Goal: Navigation & Orientation: Find specific page/section

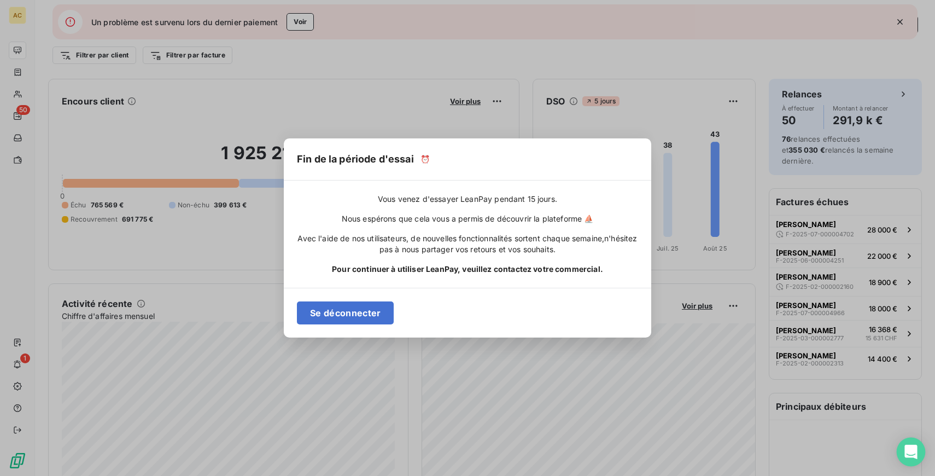
click at [908, 456] on icon "Open Intercom Messenger" at bounding box center [911, 452] width 13 height 14
click at [902, 18] on div "Fin de la période d'essai ⏰ Vous venez d'essayer LeanPay pendant 15 jours. Nous…" at bounding box center [467, 238] width 935 height 476
click at [902, 19] on div "Fin de la période d'essai ⏰ Vous venez d'essayer LeanPay pendant 15 jours. Nous…" at bounding box center [467, 238] width 935 height 476
click at [912, 449] on icon "Open Intercom Messenger" at bounding box center [911, 452] width 13 height 14
click at [910, 450] on icon "Open Intercom Messenger" at bounding box center [911, 452] width 13 height 14
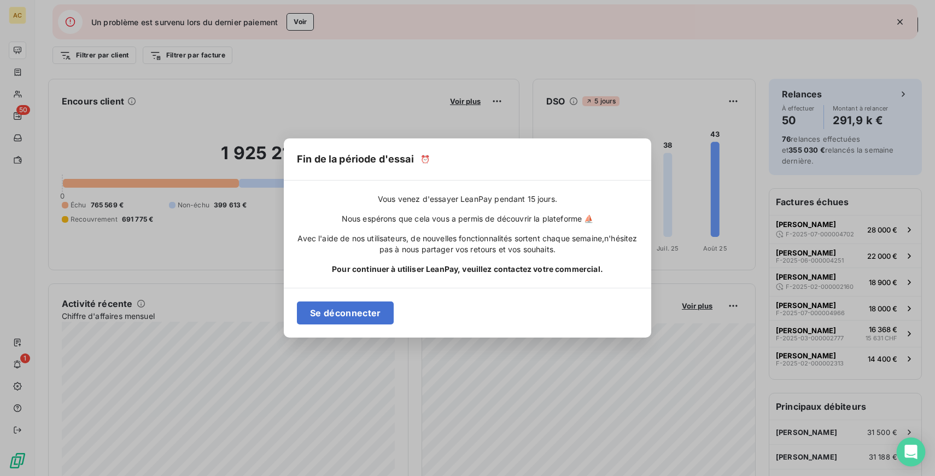
click at [917, 454] on div "Open Intercom Messenger" at bounding box center [911, 452] width 29 height 29
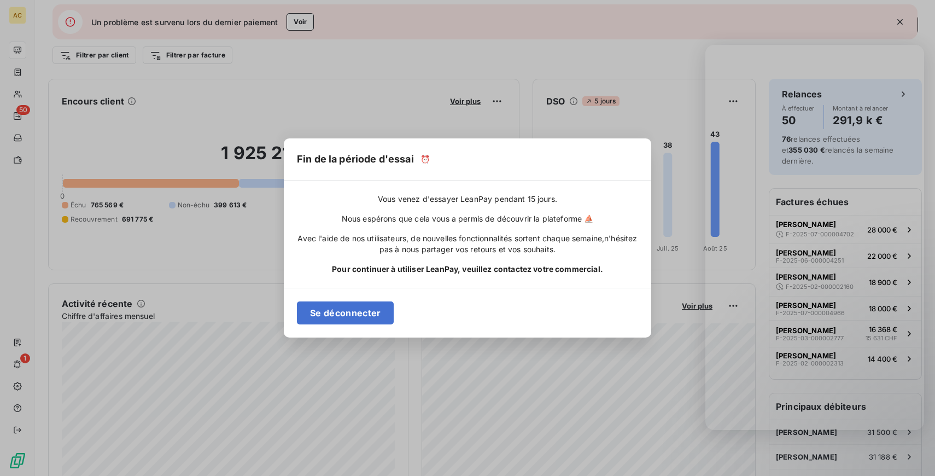
click at [425, 85] on div "Fin de la période d'essai ⏰ Vous venez d'essayer LeanPay pendant 15 jours. Nous…" at bounding box center [467, 238] width 935 height 476
